Goal: Task Accomplishment & Management: Manage account settings

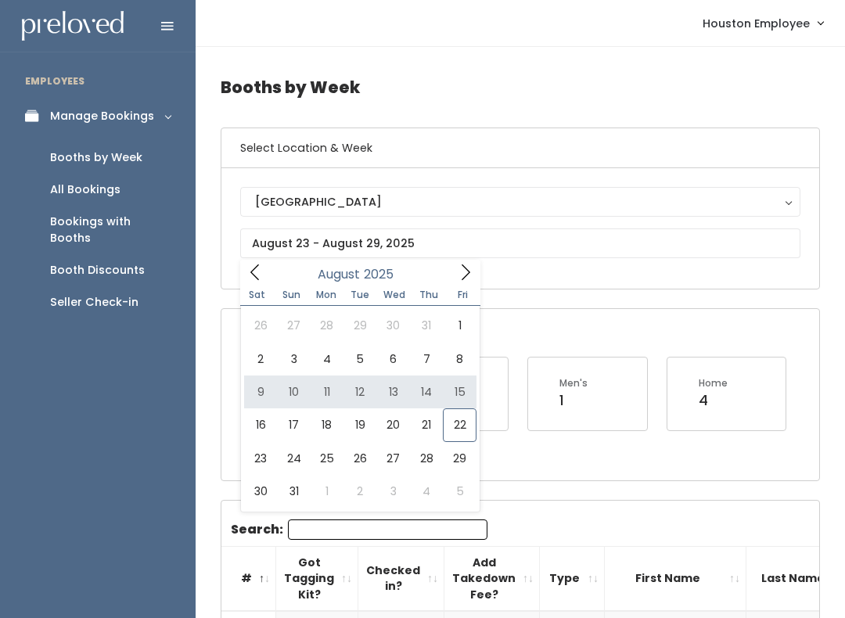
type input "August 9 to August 15"
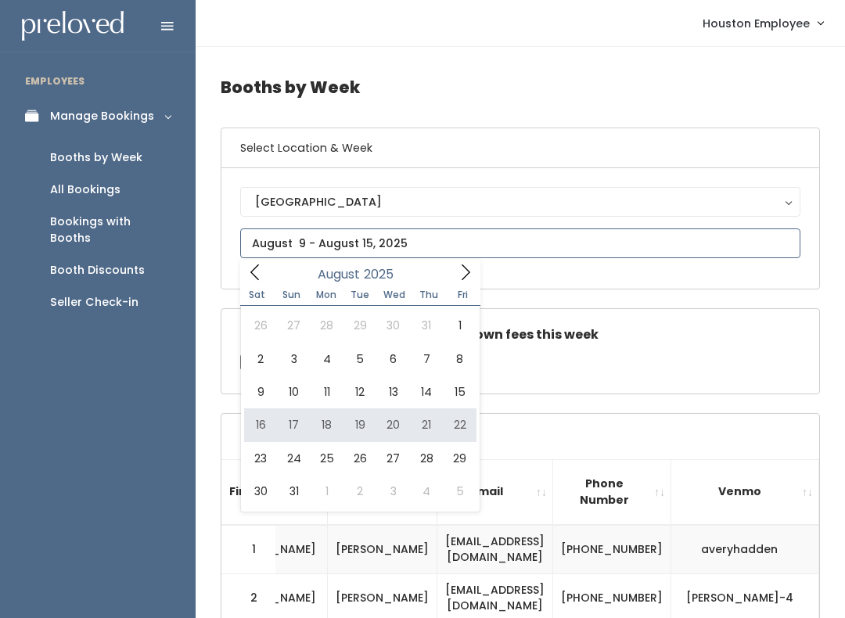
type input "August 16 to August 22"
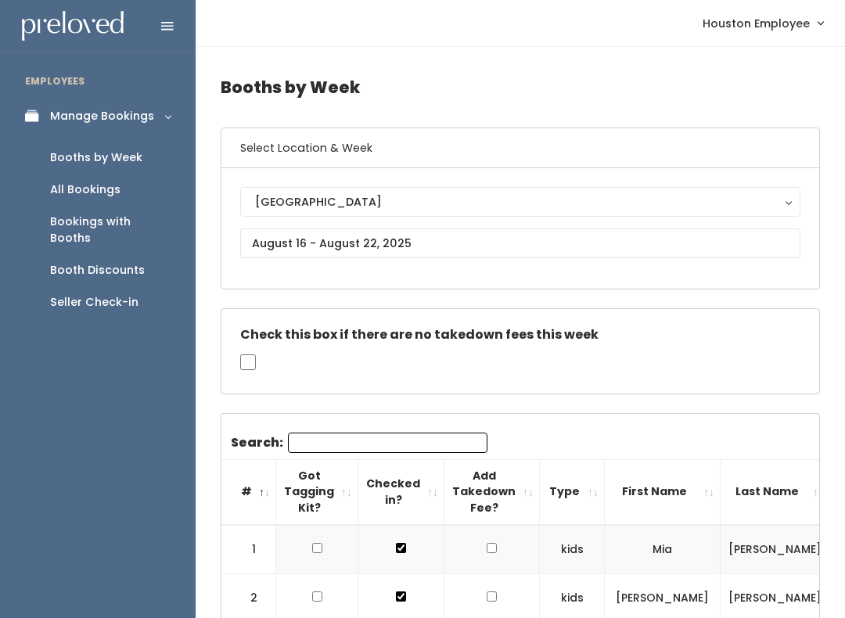
click at [400, 199] on div "[GEOGRAPHIC_DATA]" at bounding box center [520, 201] width 530 height 17
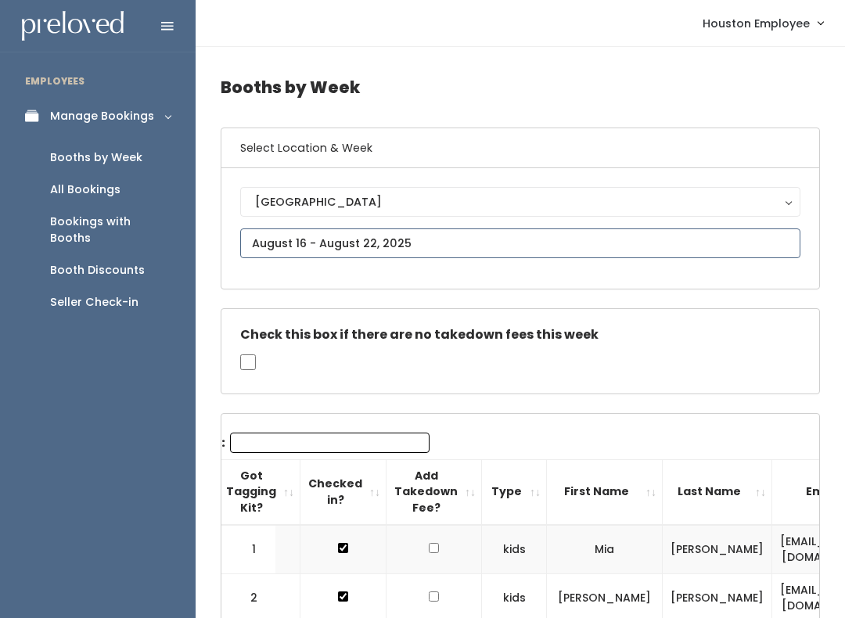
click at [544, 230] on input "text" at bounding box center [520, 243] width 560 height 30
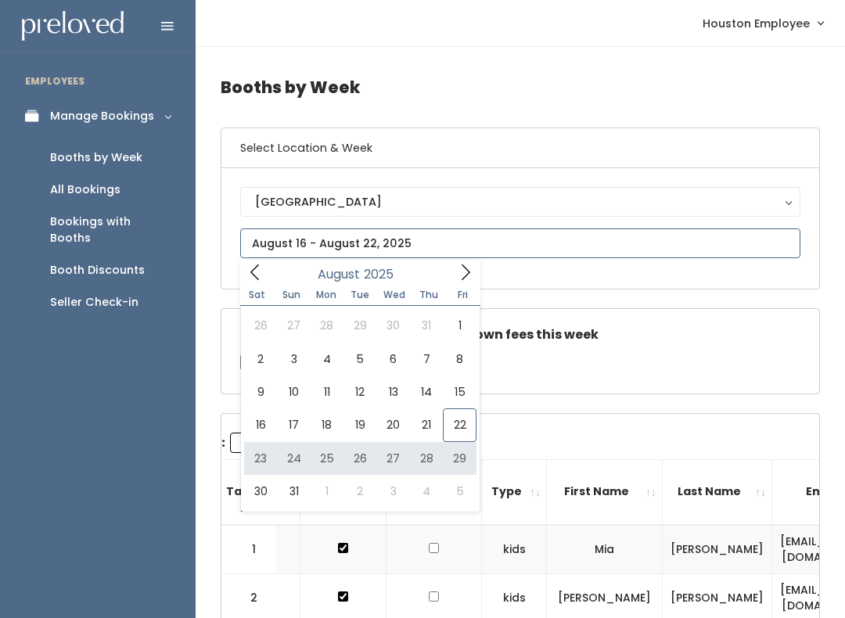
type input "[DATE] to [DATE]"
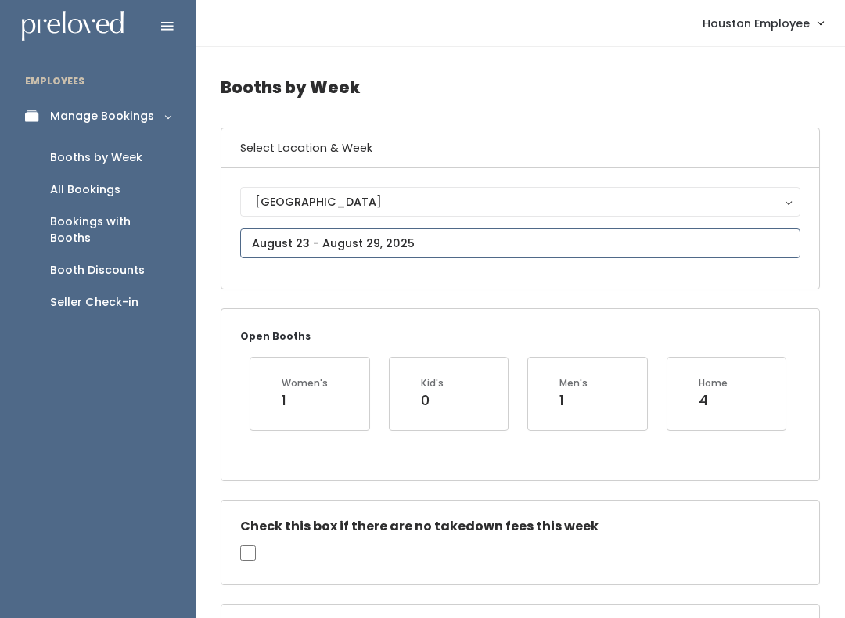
click at [416, 241] on input "text" at bounding box center [520, 243] width 560 height 30
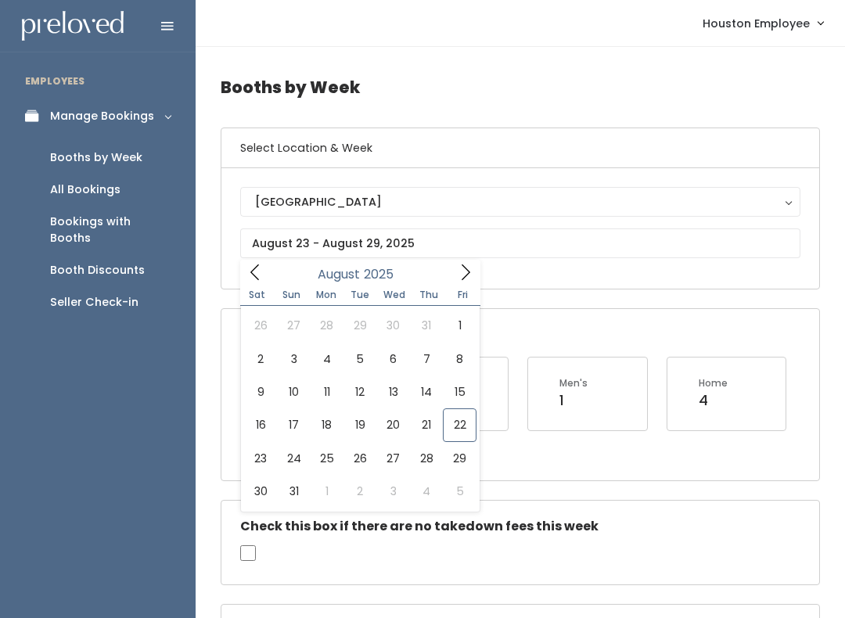
click at [608, 289] on div "Select Location & Week [GEOGRAPHIC_DATA] [GEOGRAPHIC_DATA] [PERSON_NAME] Spanis…" at bounding box center [520, 208] width 599 height 162
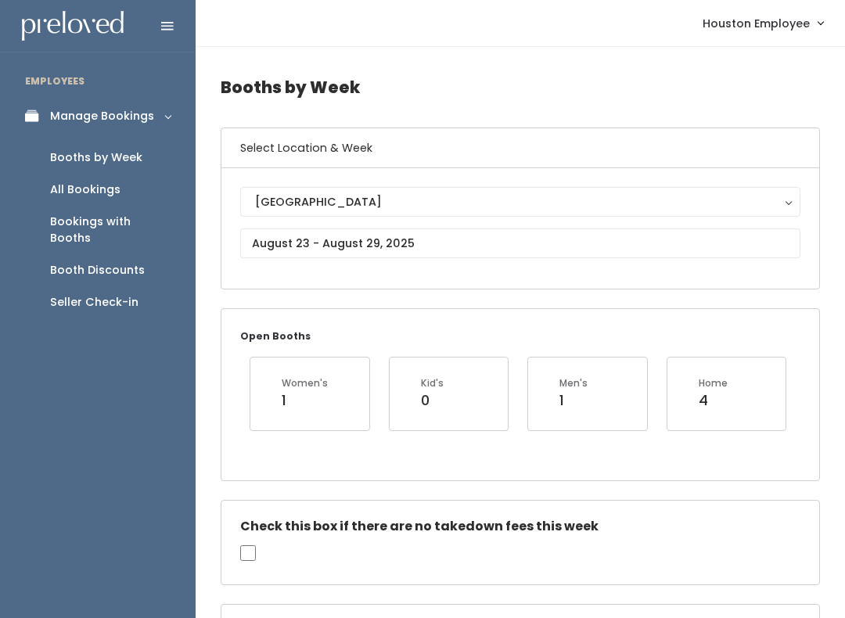
click at [118, 108] on div "Manage Bookings" at bounding box center [102, 116] width 104 height 16
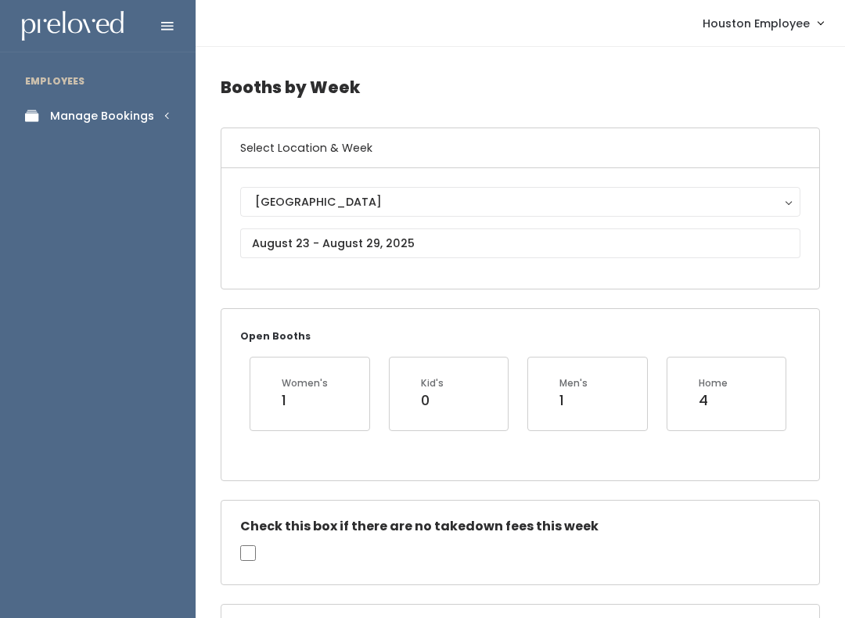
click at [160, 103] on link "Manage Bookings" at bounding box center [98, 116] width 196 height 35
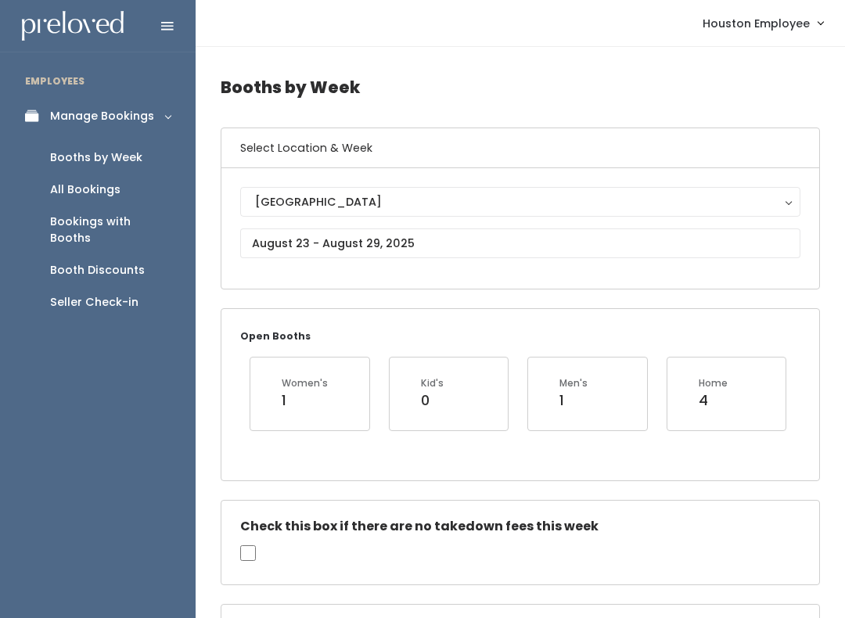
click at [179, 16] on div at bounding box center [98, 26] width 196 height 52
click at [170, 20] on icon at bounding box center [167, 27] width 13 height 14
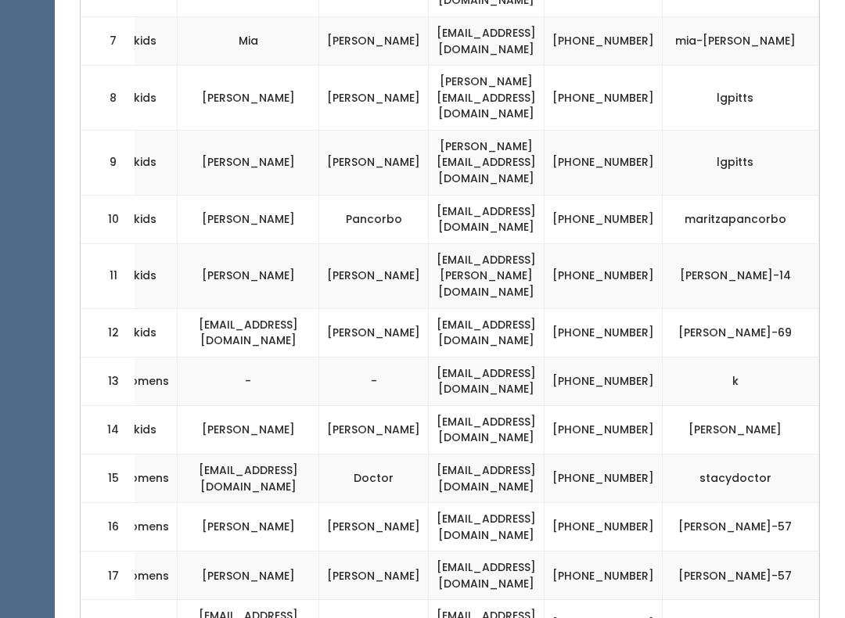
scroll to position [0, 294]
